Goal: Transaction & Acquisition: Obtain resource

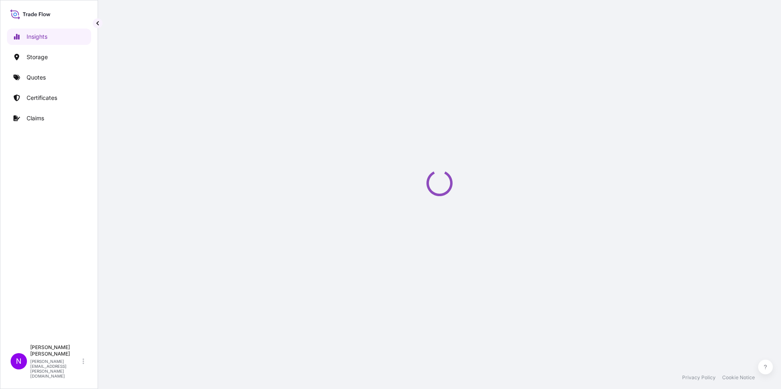
select select "2025"
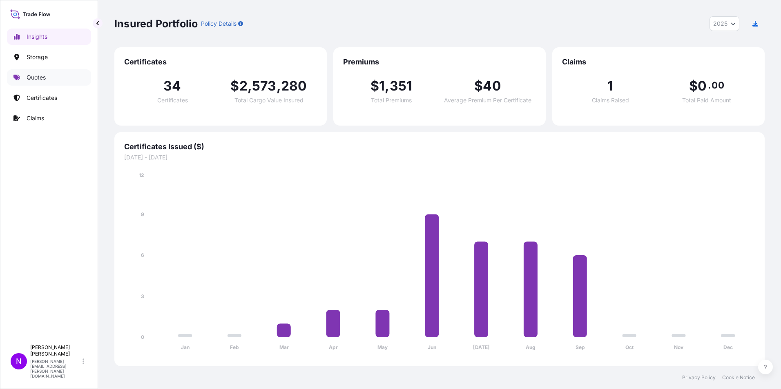
click at [33, 75] on p "Quotes" at bounding box center [36, 77] width 19 height 8
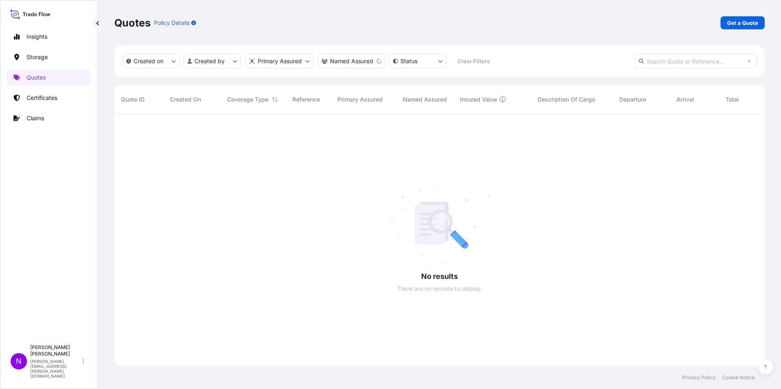
scroll to position [276, 644]
click at [155, 64] on p "Created on" at bounding box center [149, 61] width 30 height 8
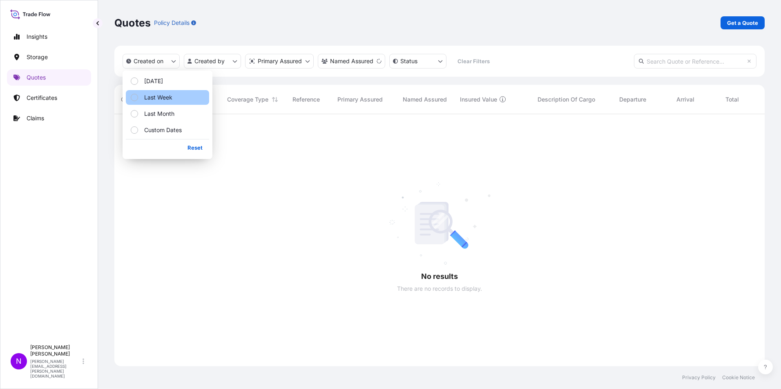
click at [144, 96] on label "Last Week" at bounding box center [155, 97] width 34 height 8
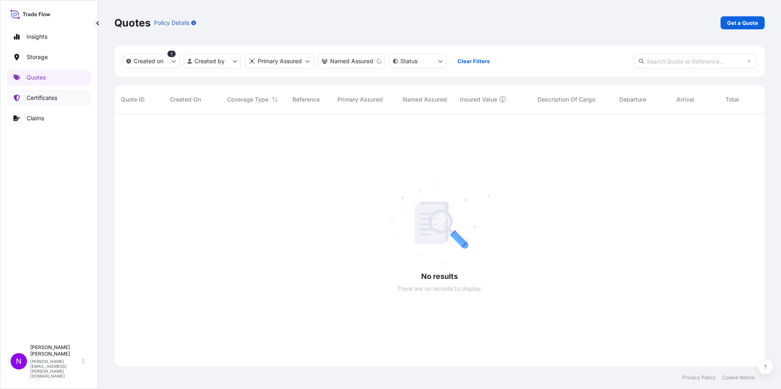
click at [44, 100] on p "Certificates" at bounding box center [42, 98] width 31 height 8
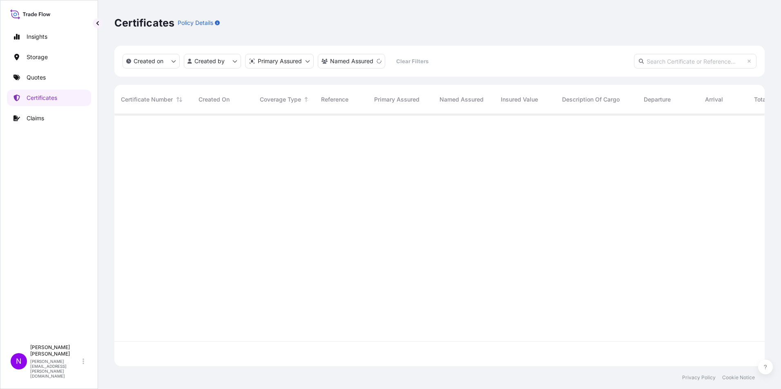
scroll to position [276, 644]
click at [29, 13] on icon at bounding box center [30, 14] width 40 height 12
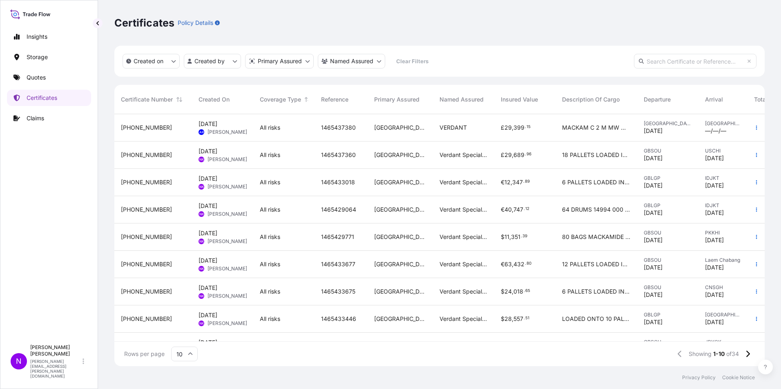
scroll to position [251, 644]
click at [142, 182] on span "31601-32-1" at bounding box center [146, 182] width 51 height 8
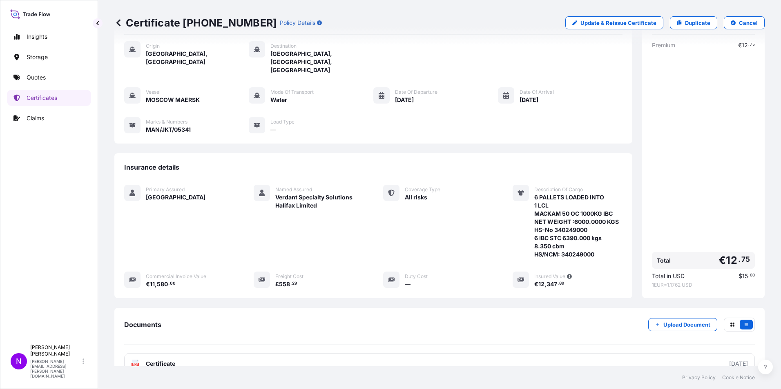
scroll to position [97, 0]
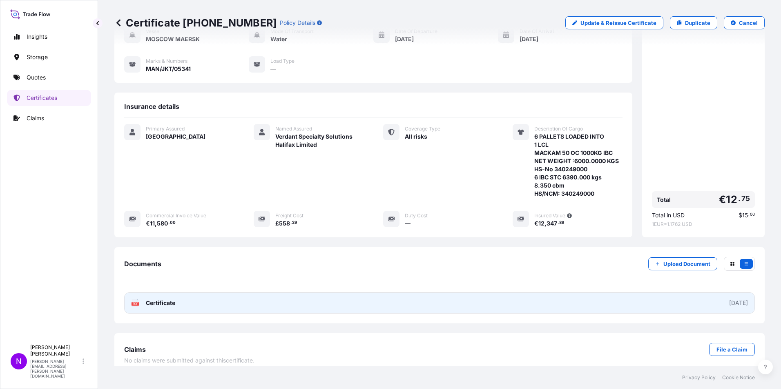
click at [160, 299] on span "Certificate" at bounding box center [160, 303] width 29 height 8
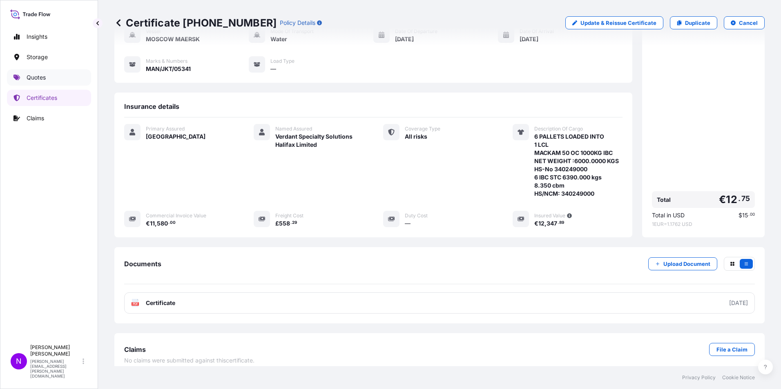
click at [35, 79] on p "Quotes" at bounding box center [36, 77] width 19 height 8
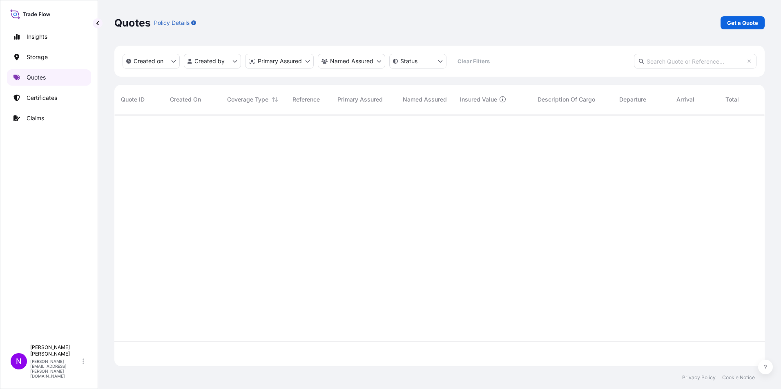
scroll to position [251, 644]
click at [737, 25] on p "Get a Quote" at bounding box center [742, 23] width 31 height 8
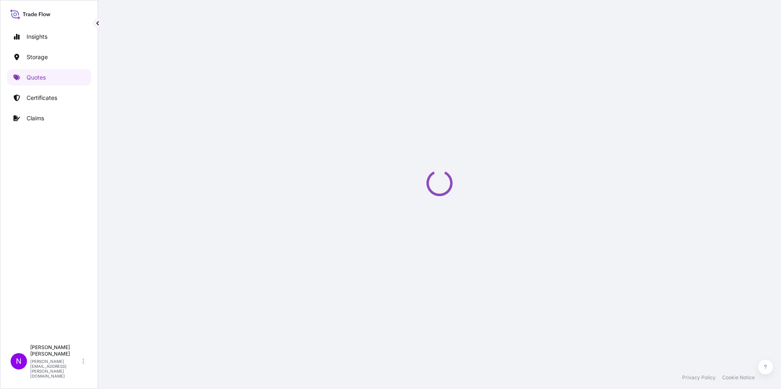
scroll to position [13, 0]
select select "Water"
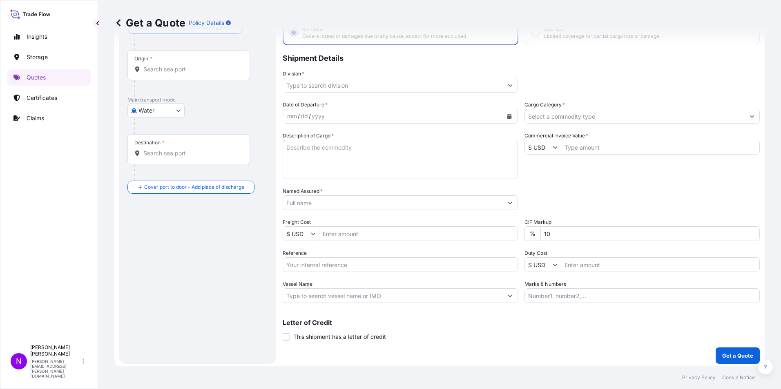
scroll to position [58, 0]
click at [163, 64] on input "Origin *" at bounding box center [191, 67] width 96 height 8
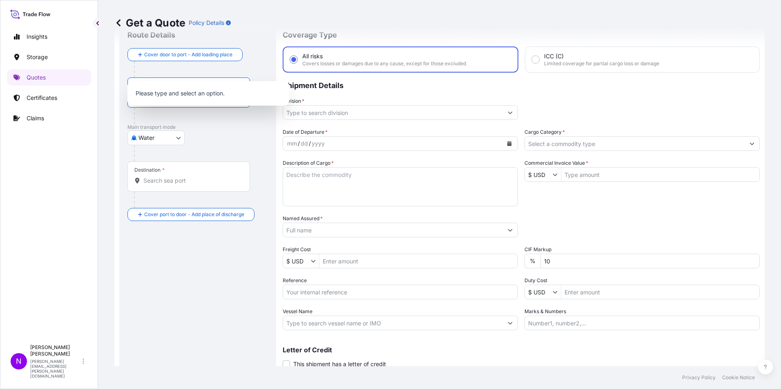
scroll to position [0, 0]
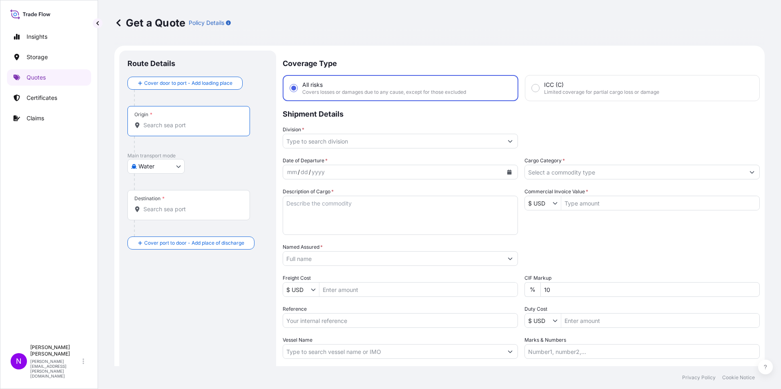
click at [344, 142] on input "Division *" at bounding box center [393, 141] width 220 height 15
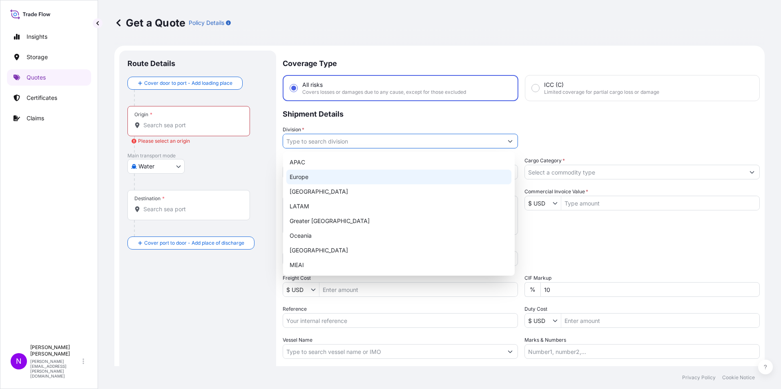
click at [310, 177] on div "Europe" at bounding box center [398, 177] width 225 height 15
type input "Europe"
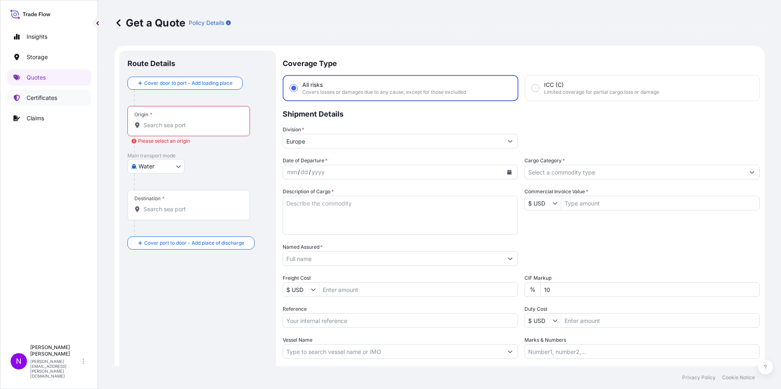
click at [36, 96] on p "Certificates" at bounding box center [42, 98] width 31 height 8
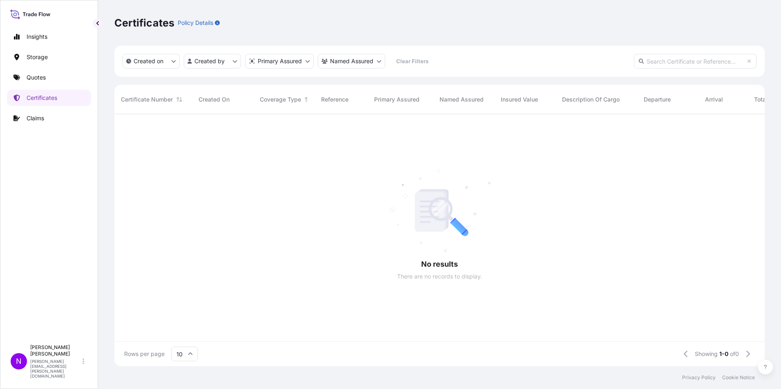
scroll to position [251, 644]
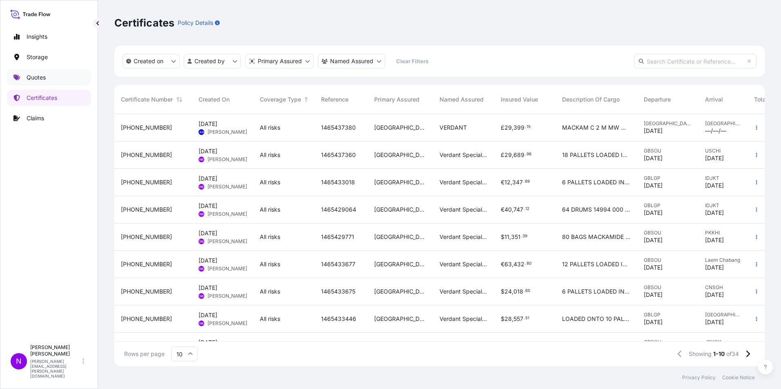
click at [38, 76] on p "Quotes" at bounding box center [36, 77] width 19 height 8
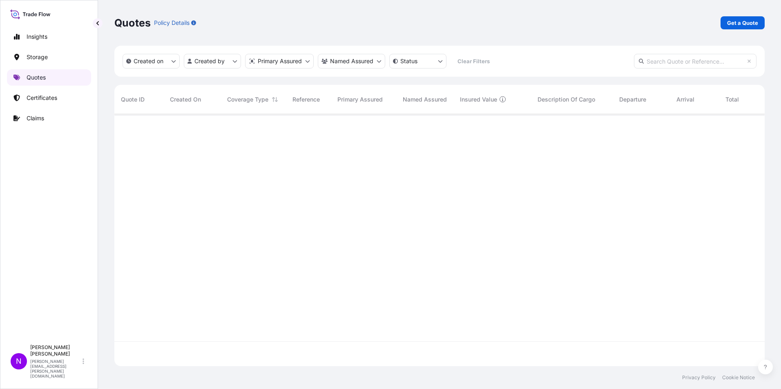
scroll to position [276, 644]
click at [38, 98] on p "Certificates" at bounding box center [42, 98] width 31 height 8
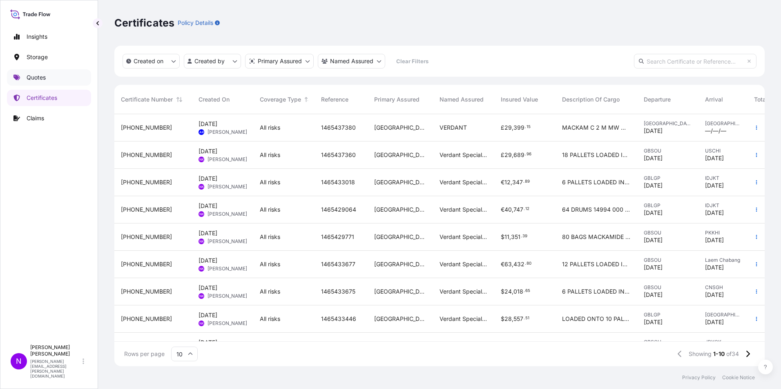
click at [35, 78] on p "Quotes" at bounding box center [36, 77] width 19 height 8
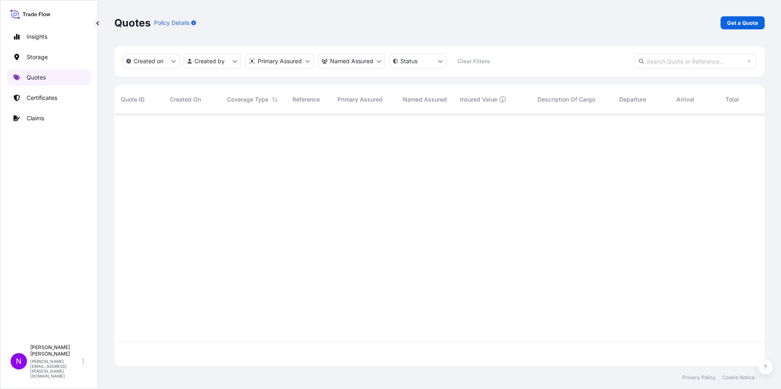
scroll to position [251, 644]
click at [38, 98] on p "Certificates" at bounding box center [42, 98] width 31 height 8
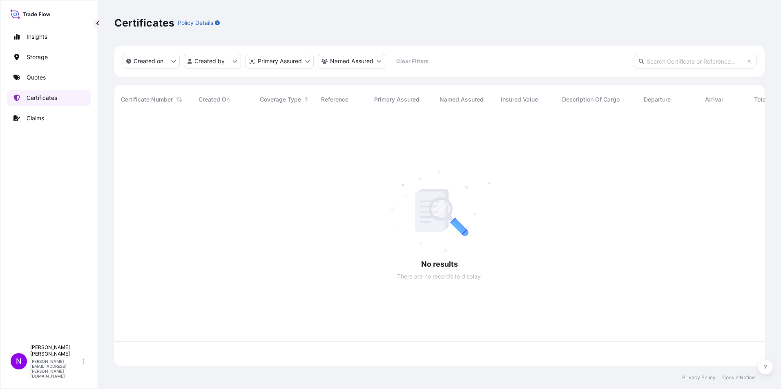
scroll to position [251, 644]
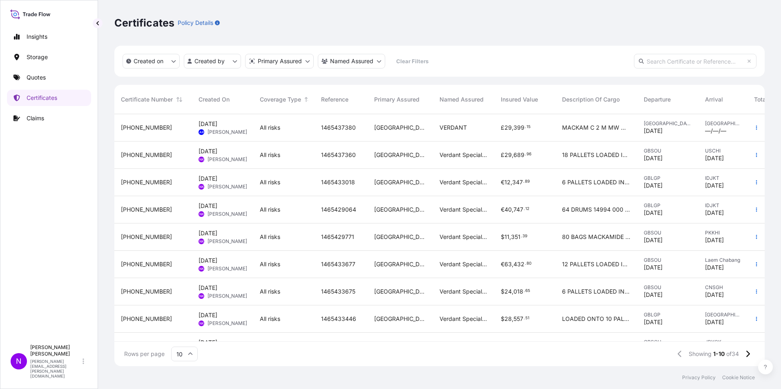
click at [278, 127] on span "All risks" at bounding box center [270, 128] width 20 height 8
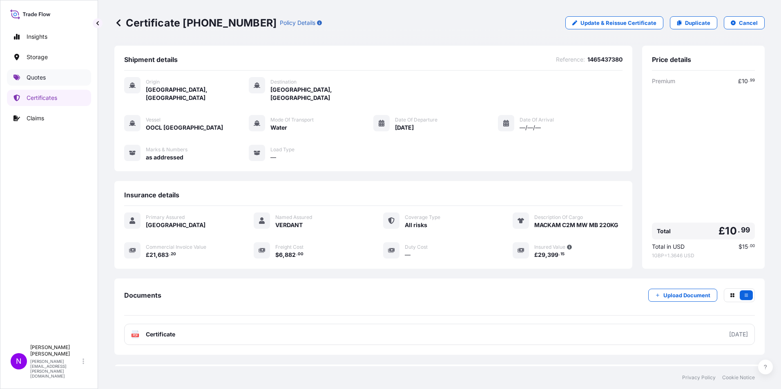
click at [28, 75] on p "Quotes" at bounding box center [36, 77] width 19 height 8
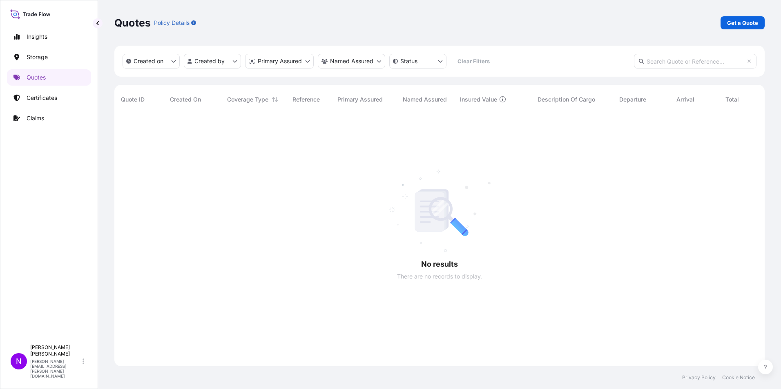
scroll to position [276, 644]
